Goal: Task Accomplishment & Management: Use online tool/utility

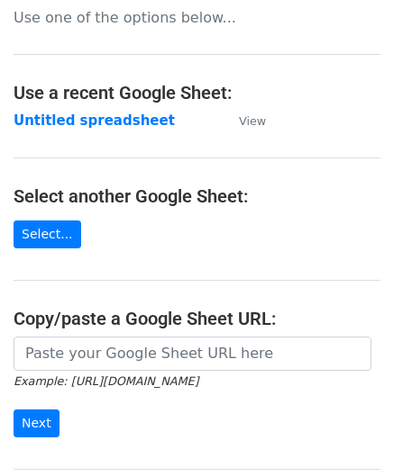
scroll to position [180, 0]
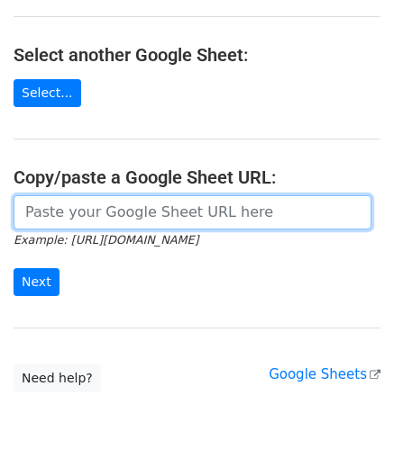
drag, startPoint x: 101, startPoint y: 216, endPoint x: 128, endPoint y: 195, distance: 34.6
click at [101, 216] on input "url" at bounding box center [193, 212] width 358 height 34
paste input "[URL][DOMAIN_NAME]"
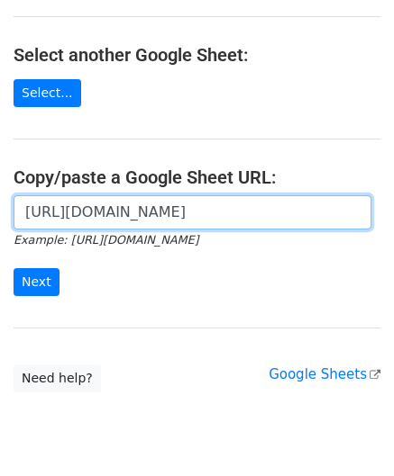
scroll to position [0, 382]
type input "[URL][DOMAIN_NAME]"
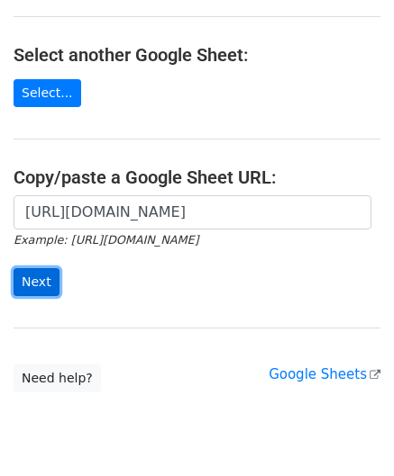
click at [38, 286] on input "Next" at bounding box center [37, 282] width 46 height 28
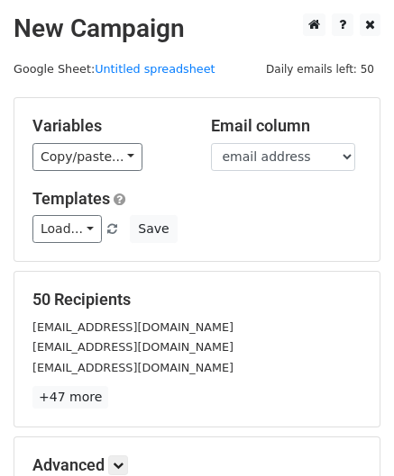
scroll to position [220, 0]
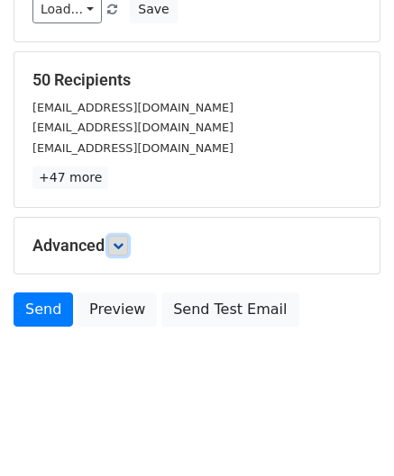
click at [128, 242] on link at bounding box center [118, 246] width 20 height 20
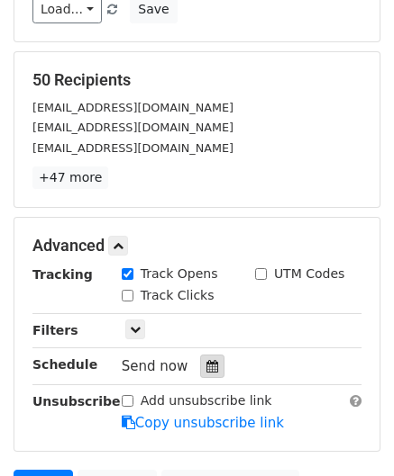
click at [211, 369] on div at bounding box center [212, 366] width 24 height 23
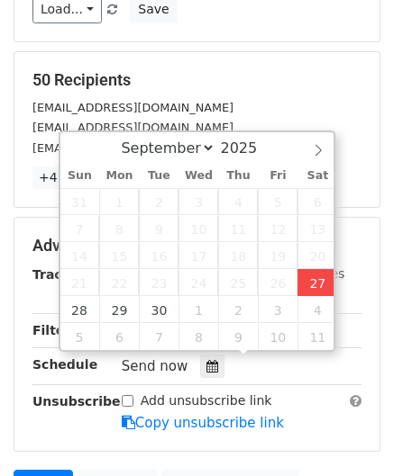
type input "[DATE] 14:39"
type input "02"
type input "39"
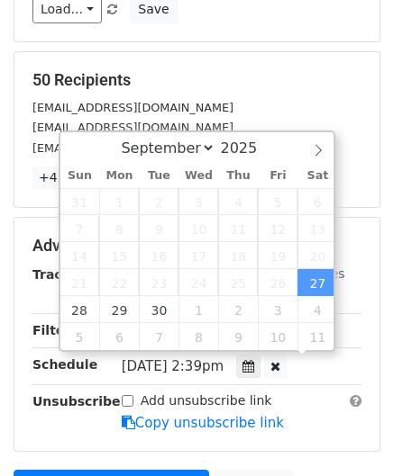
scroll to position [0, 0]
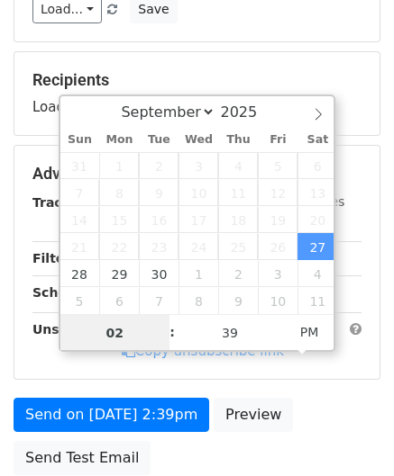
paste input "5"
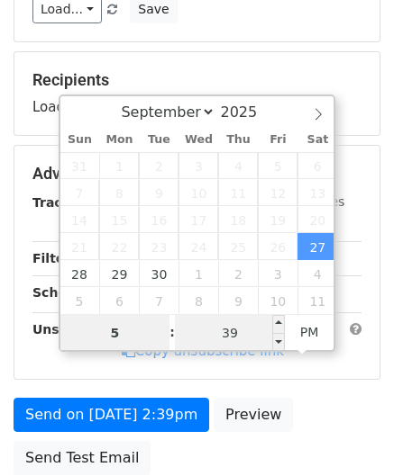
type input "5"
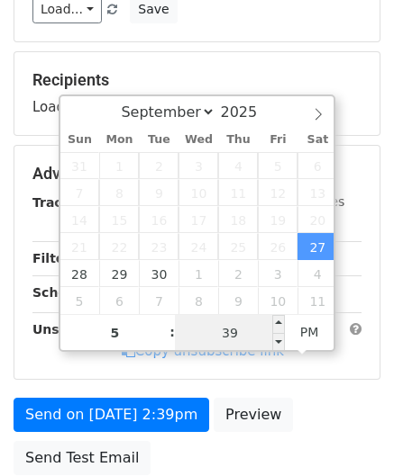
type input "[DATE] 17:39"
type input "05"
click at [247, 329] on input "39" at bounding box center [230, 333] width 110 height 36
type input "00"
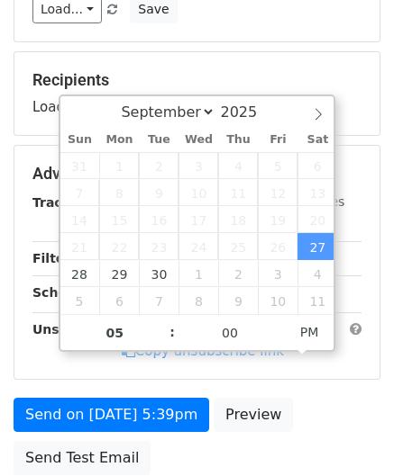
type input "2025-09-27 17:00"
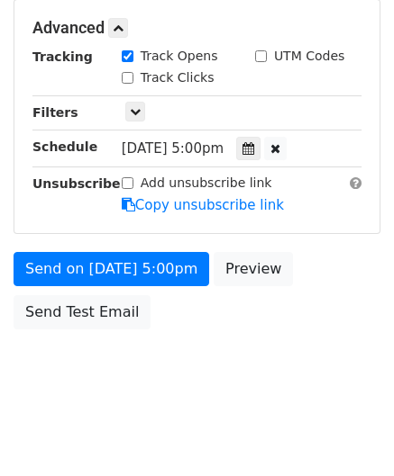
scroll to position [438, 0]
